Goal: Information Seeking & Learning: Learn about a topic

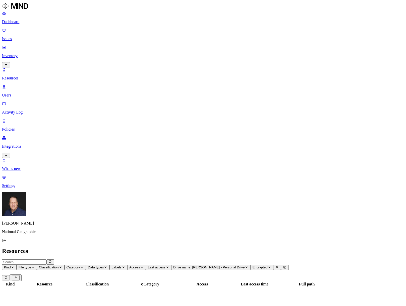
drag, startPoint x: 18, startPoint y: 39, endPoint x: 18, endPoint y: 33, distance: 5.3
click at [18, 54] on p "Inventory" at bounding box center [203, 56] width 402 height 5
click at [18, 37] on p "Issues" at bounding box center [203, 39] width 402 height 5
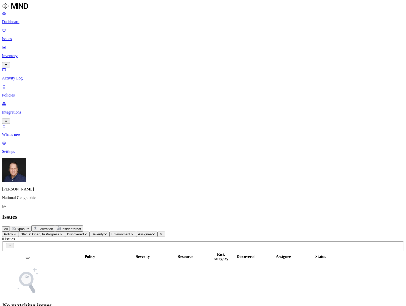
click at [28, 24] on p "Dashboard" at bounding box center [203, 22] width 402 height 5
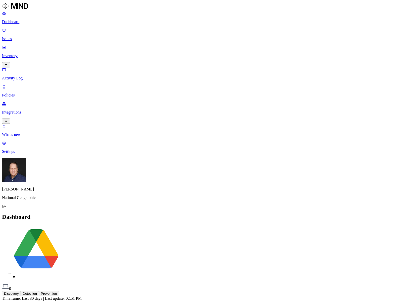
click at [39, 291] on button "Detection" at bounding box center [30, 293] width 18 height 5
click at [19, 93] on p "Policies" at bounding box center [203, 95] width 402 height 5
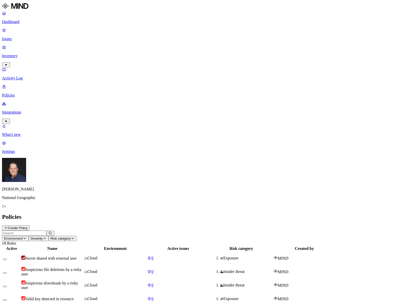
click at [7, 259] on button "button" at bounding box center [5, 260] width 4 height 2
click at [30, 226] on button "Create Policy" at bounding box center [16, 228] width 28 height 5
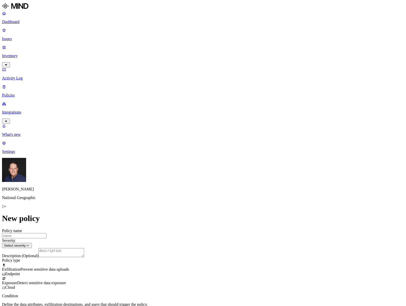
click at [23, 93] on p "Policies" at bounding box center [203, 95] width 402 height 5
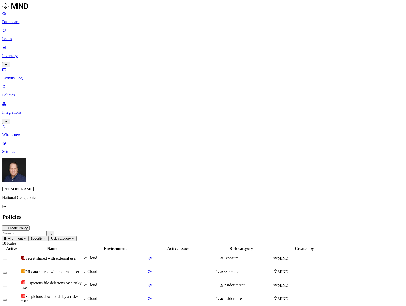
click at [29, 236] on button "Environment" at bounding box center [15, 238] width 27 height 5
click at [112, 28] on button "button" at bounding box center [114, 29] width 4 height 2
click at [53, 237] on span "Severity" at bounding box center [47, 239] width 12 height 4
click at [81, 237] on span "Risk category" at bounding box center [71, 239] width 20 height 4
click at [170, 59] on button "button" at bounding box center [172, 60] width 4 height 2
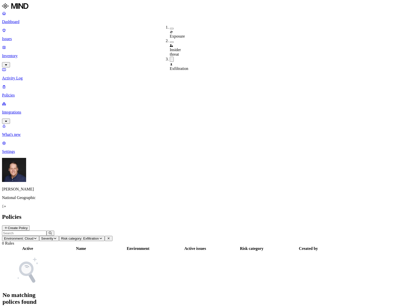
click at [170, 57] on button "button" at bounding box center [172, 59] width 4 height 5
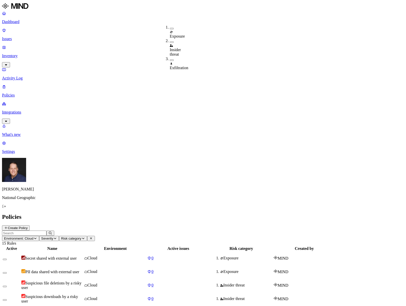
click at [31, 110] on p "Integrations" at bounding box center [203, 112] width 402 height 5
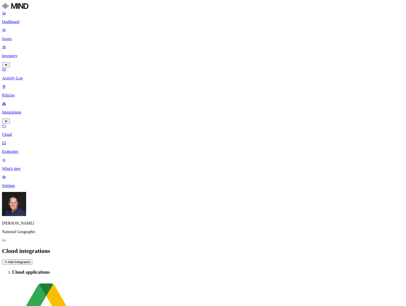
click at [29, 54] on p "Inventory" at bounding box center [203, 56] width 402 height 5
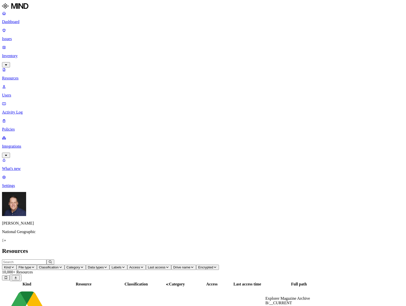
click at [190, 266] on span "Drive name" at bounding box center [181, 268] width 17 height 4
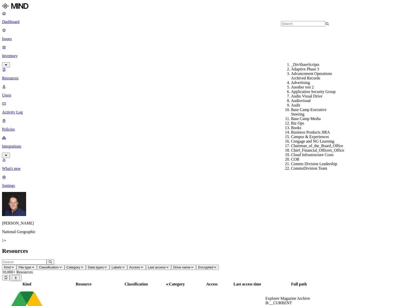
scroll to position [75, 0]
click at [304, 117] on div "Base Camp Media" at bounding box center [315, 119] width 48 height 5
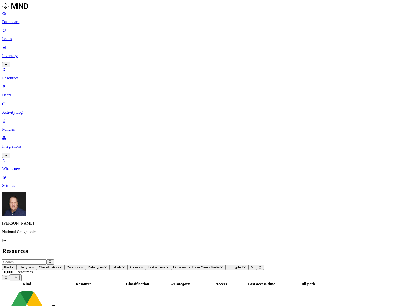
click at [140, 266] on span "Access" at bounding box center [134, 268] width 11 height 4
click at [245, 100] on button "button" at bounding box center [247, 101] width 4 height 2
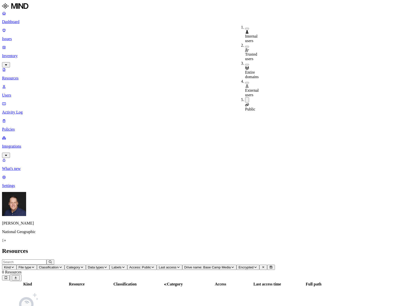
click at [234, 266] on icon "button" at bounding box center [233, 267] width 4 height 3
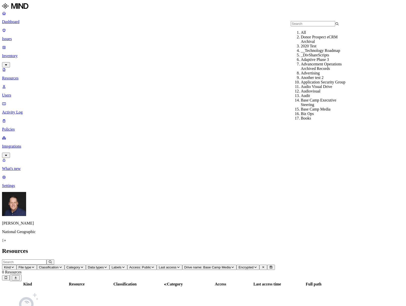
click at [301, 35] on div "All" at bounding box center [325, 32] width 48 height 5
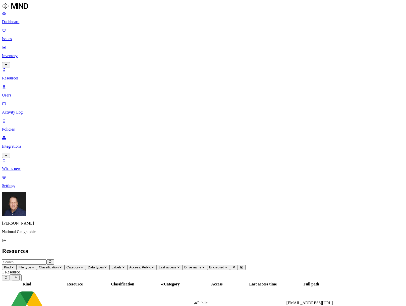
click at [154, 267] on icon "button" at bounding box center [153, 267] width 2 height 1
click at [245, 82] on button "button" at bounding box center [247, 83] width 4 height 2
click at [245, 64] on button "button" at bounding box center [247, 65] width 4 height 2
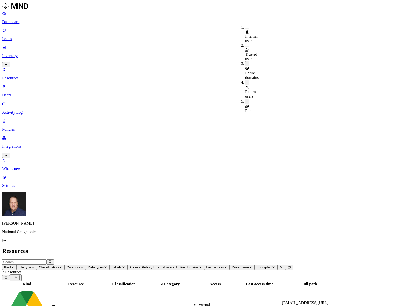
click at [245, 46] on button "button" at bounding box center [247, 47] width 4 height 2
click at [245, 28] on button "button" at bounding box center [247, 29] width 4 height 2
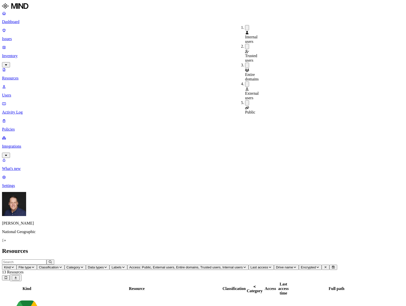
click at [316, 266] on icon "button" at bounding box center [318, 267] width 4 height 3
click at [72, 33] on div "All" at bounding box center [72, 34] width 0 height 5
click at [316, 266] on icon "button" at bounding box center [318, 267] width 4 height 3
click at [325, 267] on icon at bounding box center [326, 268] width 2 height 2
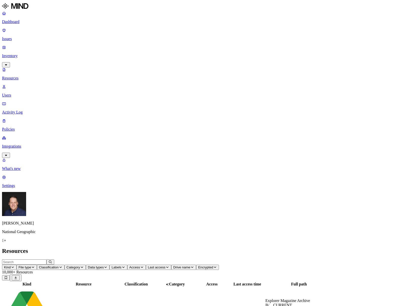
click at [213, 266] on span "Encrypted" at bounding box center [205, 268] width 15 height 4
click at [15, 266] on icon "button" at bounding box center [13, 267] width 4 height 3
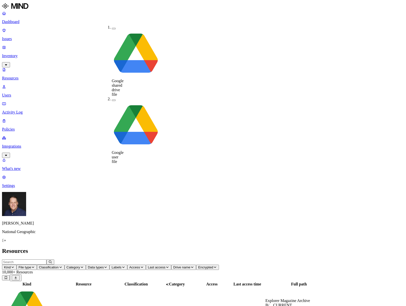
click at [31, 266] on span "File type" at bounding box center [25, 268] width 13 height 4
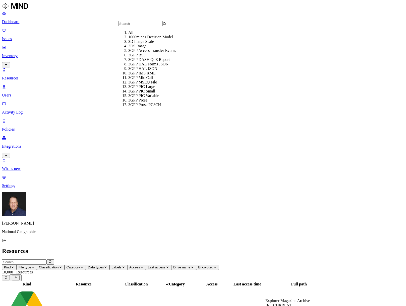
click at [59, 266] on span "Classification" at bounding box center [49, 268] width 20 height 4
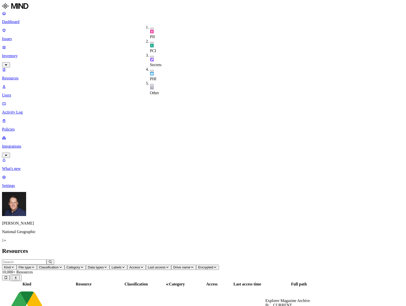
click at [80, 266] on span "Category" at bounding box center [74, 268] width 14 height 4
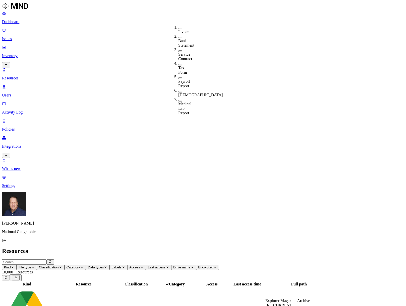
click at [104, 266] on span "Data types" at bounding box center [96, 268] width 16 height 4
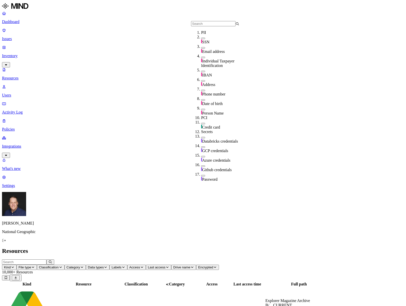
click at [201, 39] on button "button" at bounding box center [203, 39] width 4 height 2
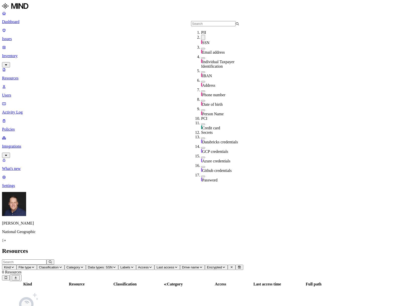
click at [116, 266] on icon "button" at bounding box center [114, 267] width 4 height 3
